Goal: Task Accomplishment & Management: Manage account settings

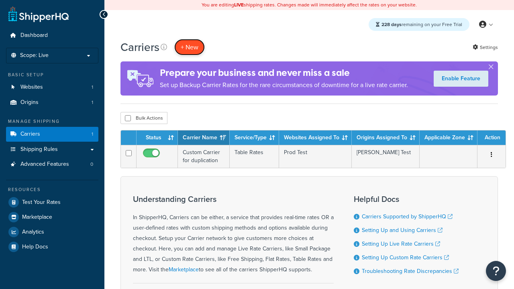
click at [189, 47] on button "+ New" at bounding box center [189, 47] width 30 height 16
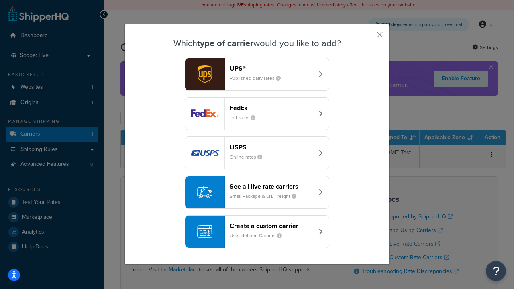
click at [271, 108] on header "FedEx" at bounding box center [272, 108] width 84 height 8
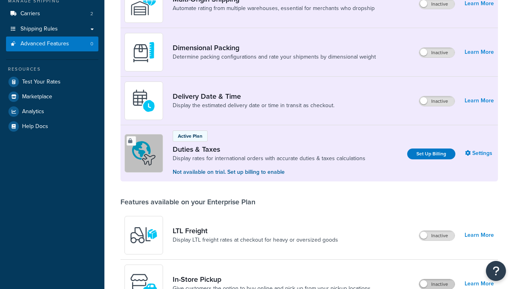
click at [437, 279] on label "Inactive" at bounding box center [436, 284] width 35 height 10
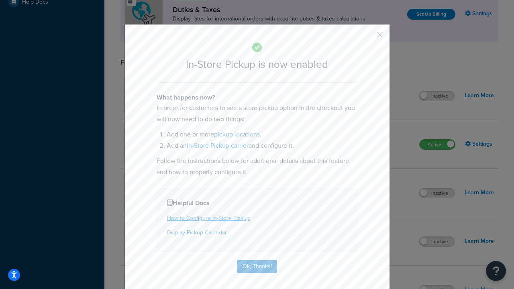
click at [368, 37] on button "button" at bounding box center [368, 38] width 2 height 2
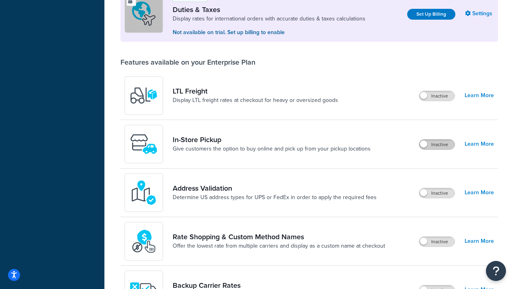
scroll to position [245, 0]
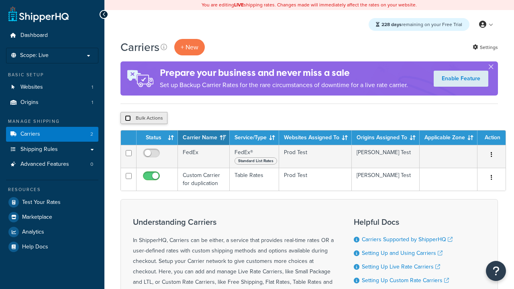
click at [128, 118] on input "checkbox" at bounding box center [128, 118] width 6 height 6
checkbox input "true"
click at [0, 0] on button "Delete" at bounding box center [0, 0] width 0 height 0
